Goal: Task Accomplishment & Management: Manage account settings

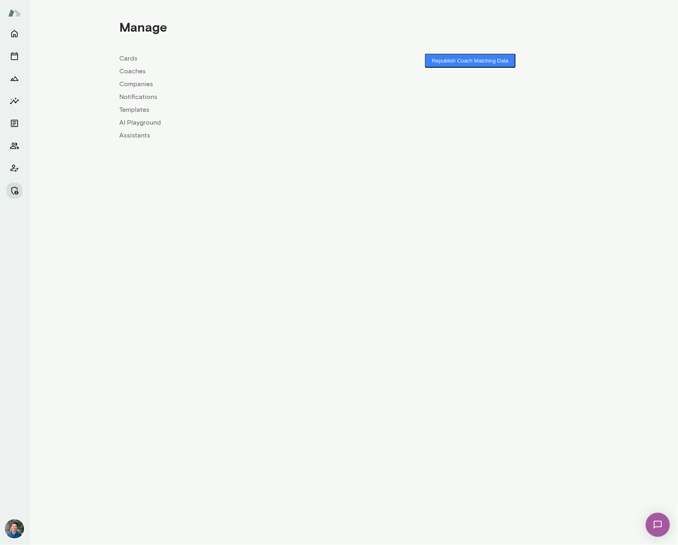
click at [133, 70] on link "Coaches" at bounding box center [237, 71] width 234 height 10
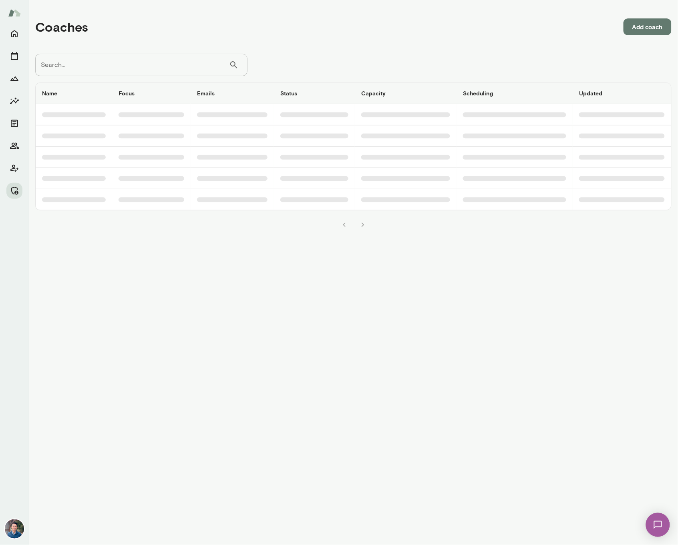
click at [132, 71] on input "Search..." at bounding box center [132, 65] width 194 height 22
type input "*"
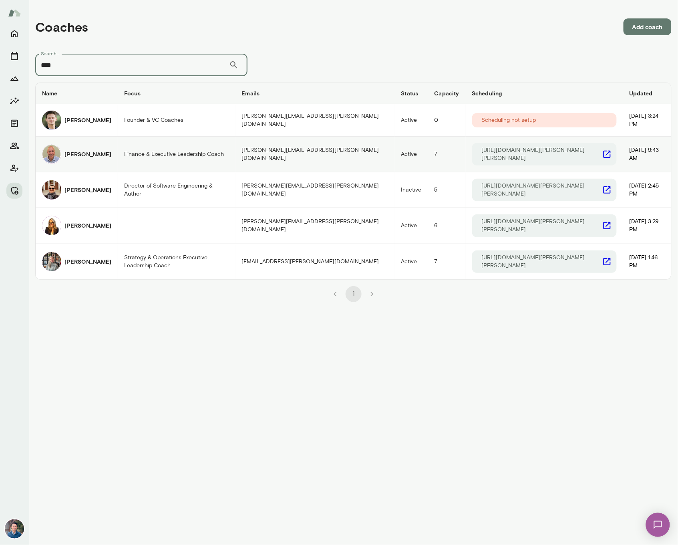
type input "****"
click at [87, 153] on h6 "[PERSON_NAME]" at bounding box center [87, 154] width 47 height 8
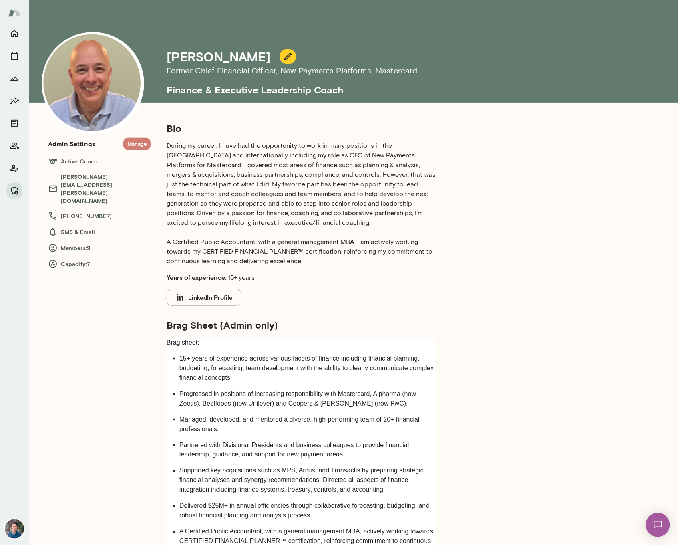
click at [144, 142] on button "Manage" at bounding box center [136, 144] width 27 height 12
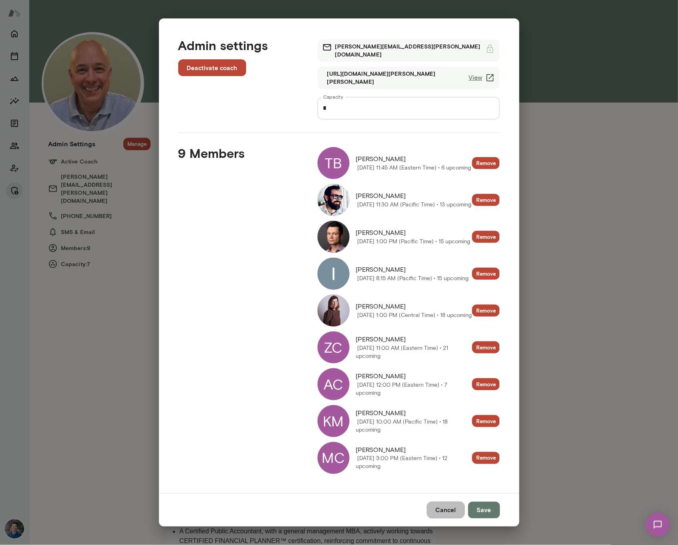
click at [452, 509] on button "Cancel" at bounding box center [446, 509] width 38 height 17
